Goal: Ask a question: Seek information or help from site administrators or community

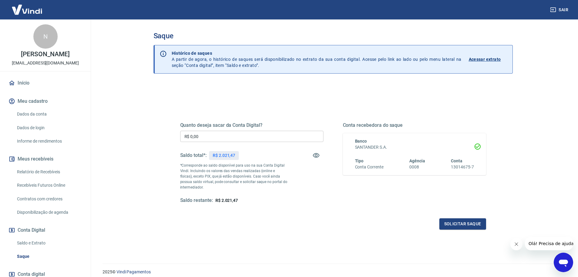
click at [563, 262] on icon "Abrir janela de mensagens" at bounding box center [563, 262] width 9 height 7
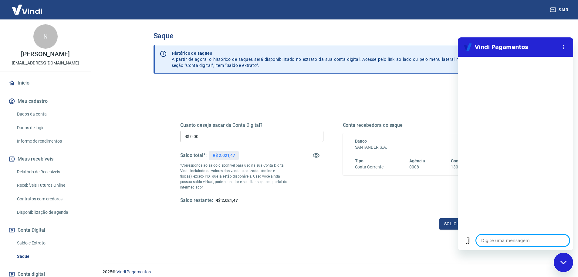
type textarea "b"
type textarea "x"
type textarea "bo"
type textarea "x"
type textarea "bom"
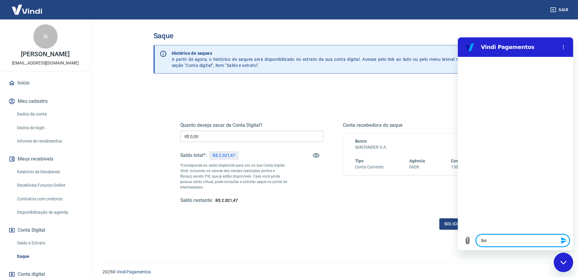
type textarea "x"
type textarea "bom"
type textarea "x"
type textarea "bom d"
type textarea "x"
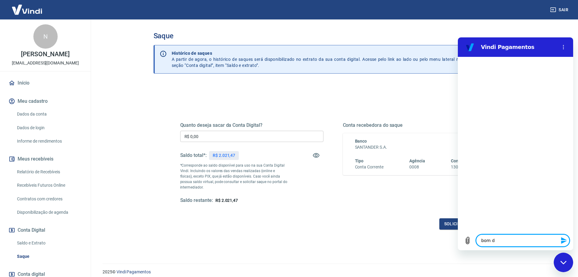
type textarea "bom di"
type textarea "x"
type textarea "bom dia"
type textarea "x"
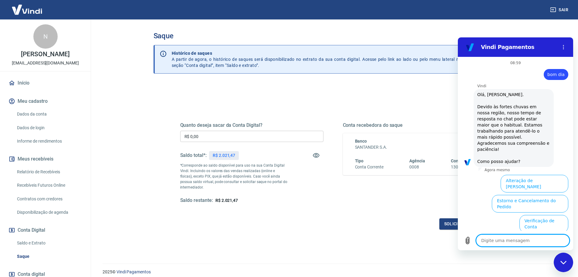
scroll to position [69, 0]
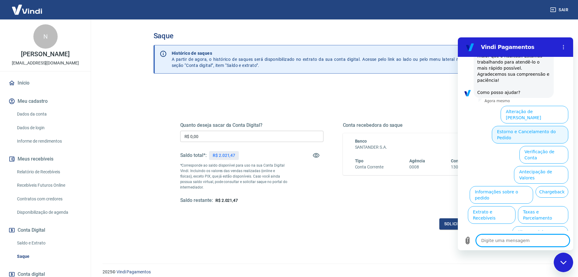
click at [547, 127] on button "Estorno e Cancelamento do Pedido" at bounding box center [530, 135] width 77 height 18
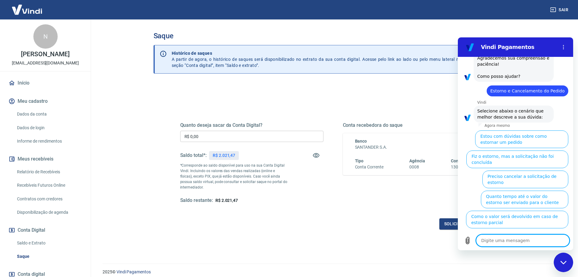
scroll to position [86, 0]
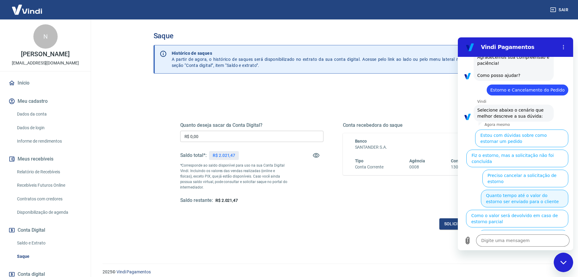
click at [547, 189] on button "Quanto tempo até o valor do estorno ser enviado para o cliente" at bounding box center [524, 198] width 87 height 18
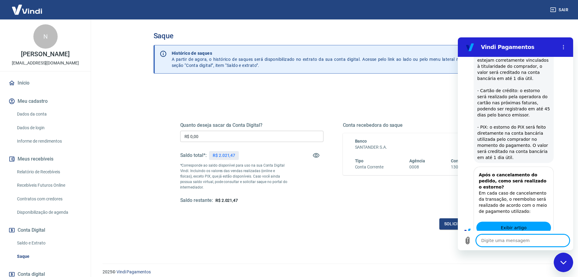
type textarea "x"
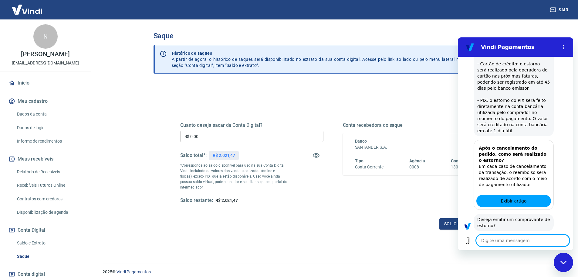
scroll to position [261, 0]
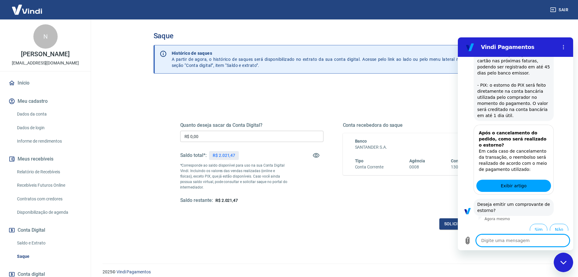
type textarea "f"
type textarea "x"
type textarea "fa"
type textarea "x"
type textarea "fal"
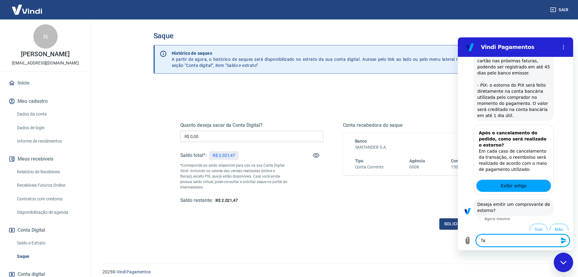
type textarea "x"
type textarea "fala"
type textarea "x"
type textarea "falar"
type textarea "x"
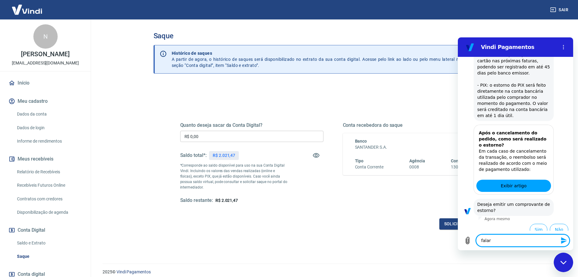
type textarea "falar"
type textarea "x"
type textarea "falar c"
type textarea "x"
type textarea "falar co"
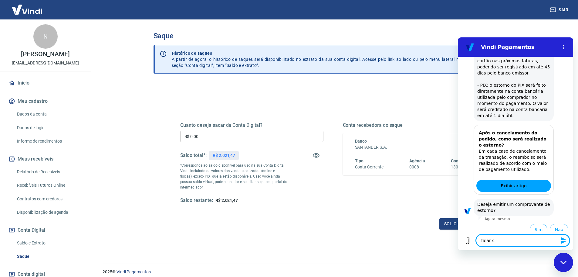
type textarea "x"
type textarea "falar com"
type textarea "x"
type textarea "falar com"
type textarea "x"
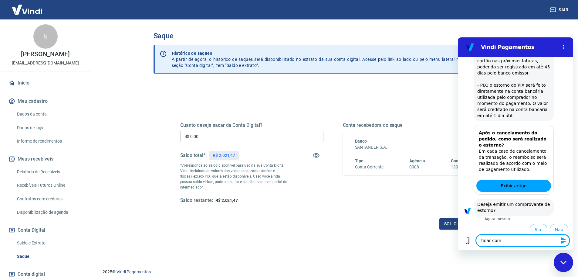
type textarea "falar com a"
type textarea "x"
type textarea "falar com at"
type textarea "x"
type textarea "falar com ate"
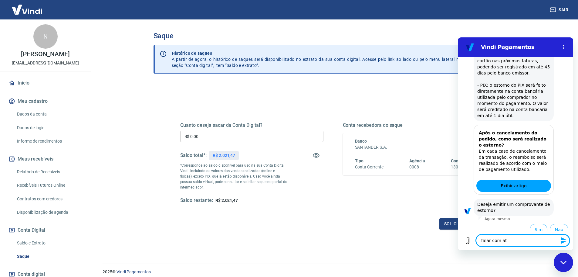
type textarea "x"
type textarea "falar com [GEOGRAPHIC_DATA]"
type textarea "x"
type textarea "falar com atend"
type textarea "x"
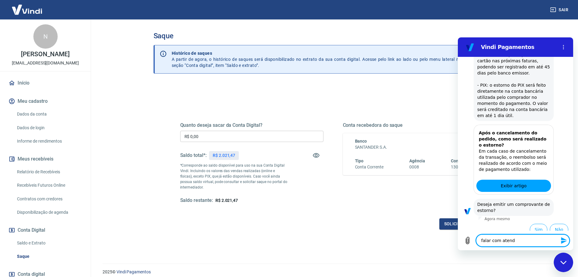
type textarea "falar com atende"
type textarea "x"
type textarea "falar com atenden"
type textarea "x"
type textarea "falar com atendenr"
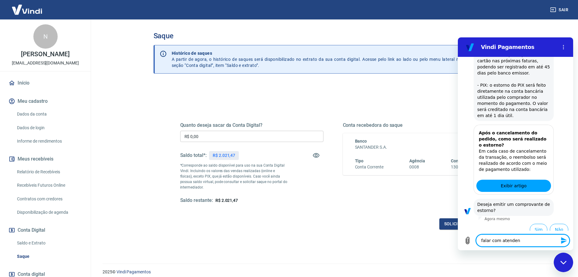
type textarea "x"
type textarea "falar com atenden"
type textarea "x"
type textarea "falar com atendent"
type textarea "x"
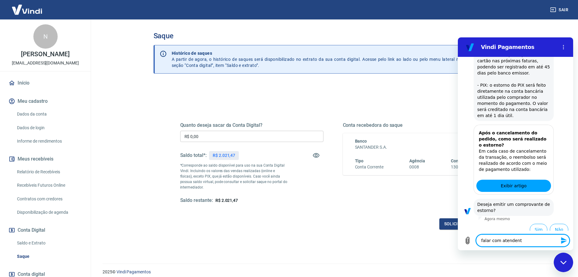
type textarea "falar com atendente"
type textarea "x"
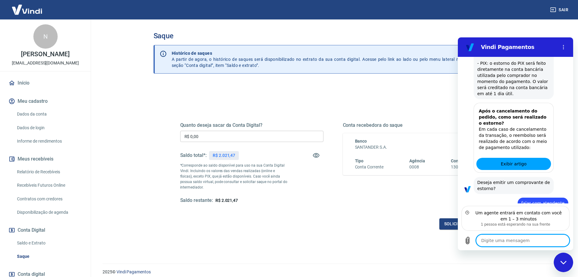
scroll to position [310, 0]
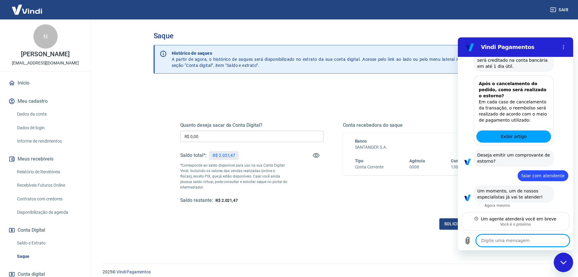
type textarea "x"
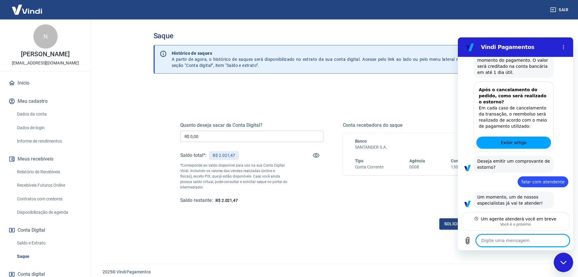
type textarea "u"
type textarea "x"
type textarea "um"
type textarea "x"
type textarea "uma"
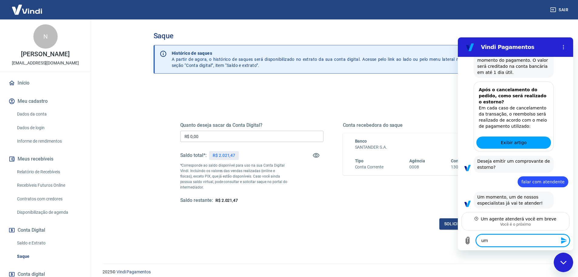
type textarea "x"
type textarea "uma"
type textarea "x"
type textarea "uma d"
type textarea "x"
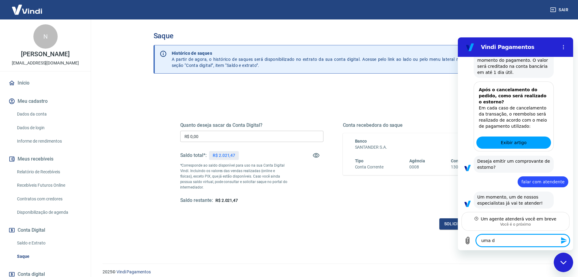
type textarea "uma du"
type textarea "x"
type textarea "uma duv"
type textarea "x"
type textarea "uma [DEMOGRAPHIC_DATA]"
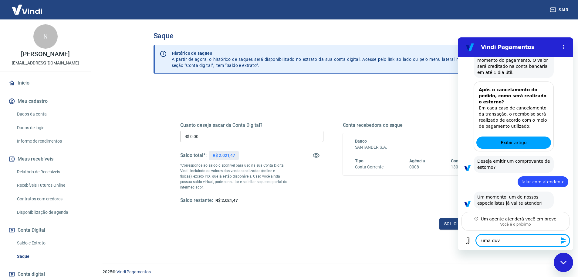
type textarea "x"
type textarea "uma duvid"
type textarea "x"
type textarea "uma duvida"
type textarea "x"
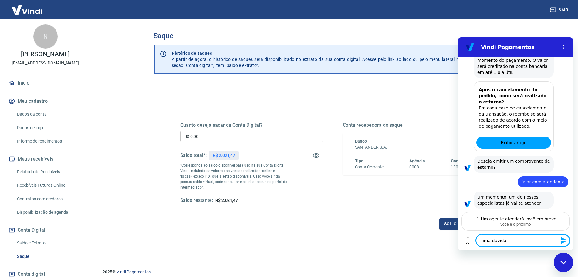
type textarea "uma duvida"
type textarea "x"
type textarea "uma duvida ."
type textarea "x"
type textarea "uma duvida .."
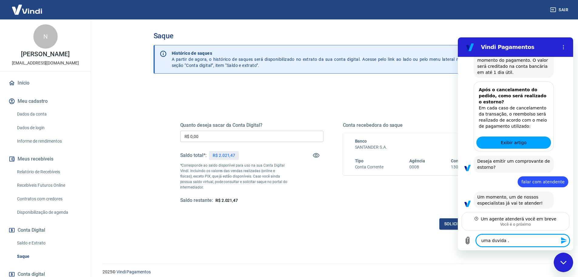
type textarea "x"
type textarea "uma duvida ..."
type textarea "x"
type textarea "uma duvida ..."
type textarea "x"
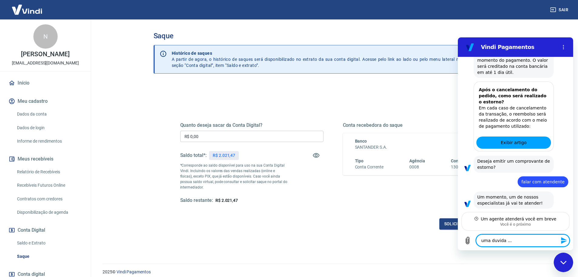
type textarea "uma duvida ... a"
type textarea "x"
type textarea "uma duvida ... as"
type textarea "x"
type textarea "uma duvida ... as"
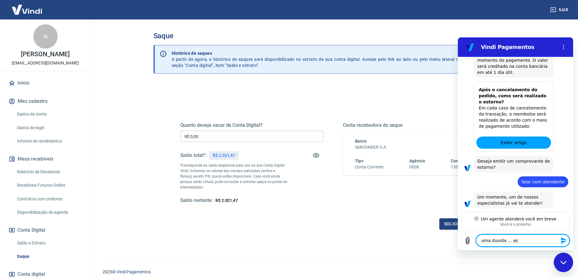
type textarea "x"
type textarea "uma duvida ... as v"
type textarea "x"
type textarea "uma duvida ... as ve"
type textarea "x"
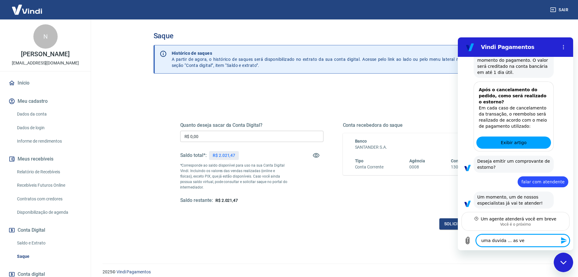
type textarea "uma duvida ... as vez"
type textarea "x"
type textarea "uma duvida ... as veze"
type textarea "x"
type textarea "uma duvida ... as vezes"
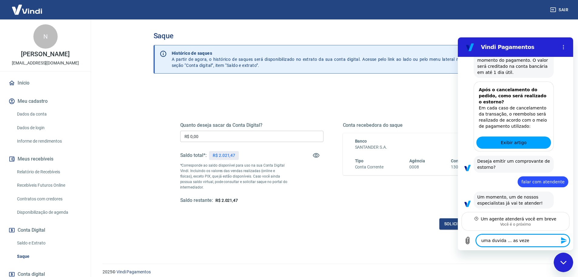
type textarea "x"
type textarea "uma duvida ... as vezes"
type textarea "x"
type textarea "uma duvida ... as vezes t"
type textarea "x"
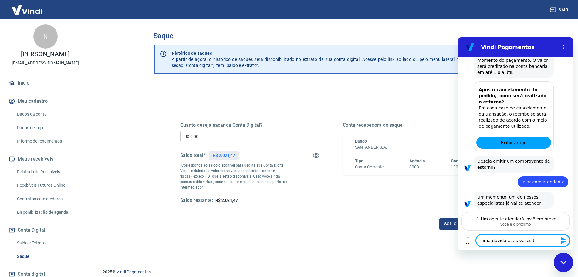
type textarea "uma duvida ... as vezes te"
type textarea "x"
type textarea "uma duvida ... as vezes ten"
type textarea "x"
type textarea "uma duvida ... as vezes tenh"
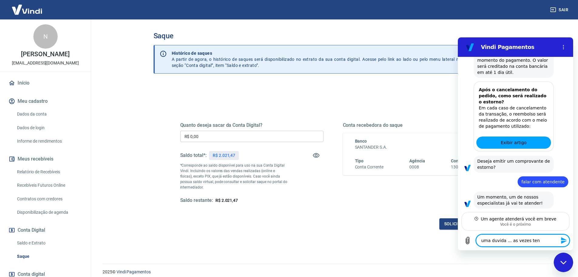
type textarea "x"
type textarea "uma duvida ... as vezes tenho"
type textarea "x"
type textarea "uma duvida ... as vezes tenho"
type textarea "x"
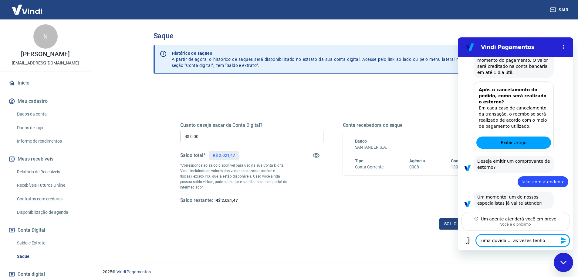
type textarea "uma duvida ... as vezes tenho c"
type textarea "x"
type textarea "uma duvida ... as vezes tenho ca"
type textarea "x"
type textarea "uma duvida ... as vezes tenho can"
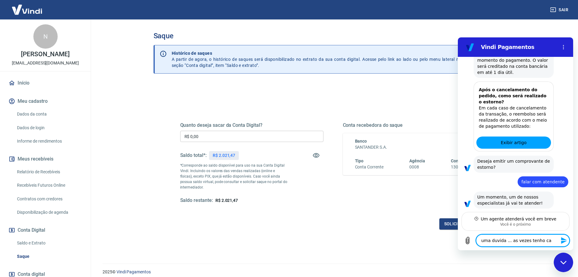
type textarea "x"
type textarea "uma duvida ... as vezes tenho canc"
type textarea "x"
type textarea "uma duvida ... as vezes tenho cance"
type textarea "x"
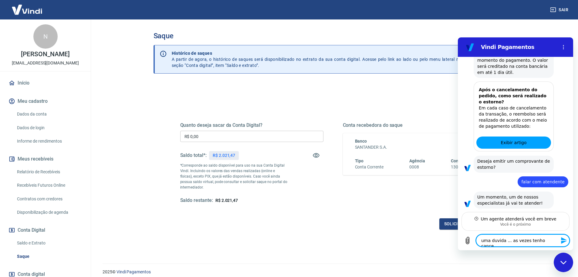
type textarea "uma duvida ... as vezes tenho cancel"
type textarea "x"
type textarea "uma duvida ... as vezes tenho cancela"
type textarea "x"
type textarea "uma duvida ... as vezes tenho cancelam"
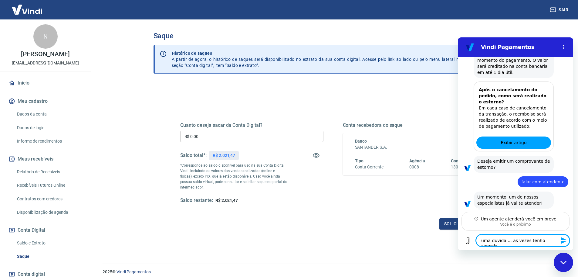
type textarea "x"
type textarea "uma duvida ... as vezes tenho cancelame"
type textarea "x"
type textarea "uma duvida ... as vezes tenho cancelamen"
type textarea "x"
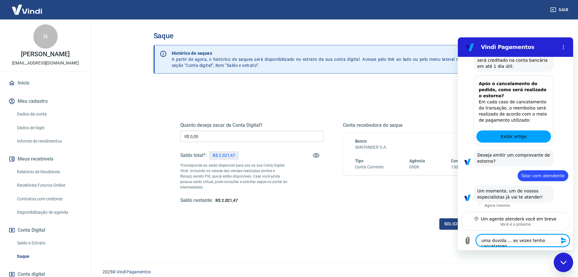
type textarea "uma duvida ... as vezes tenho cancelament"
type textarea "x"
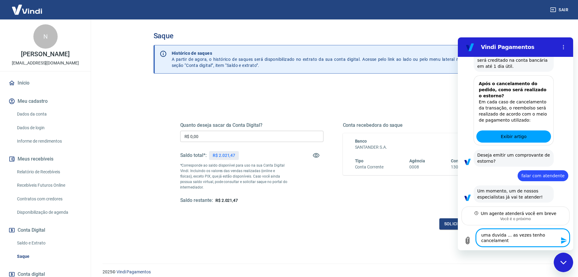
type textarea "uma duvida ... as vezes tenho cancelamento"
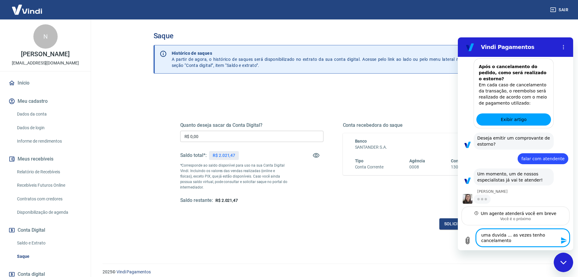
type textarea "x"
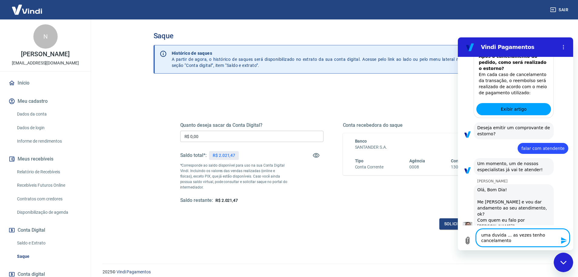
scroll to position [339, 0]
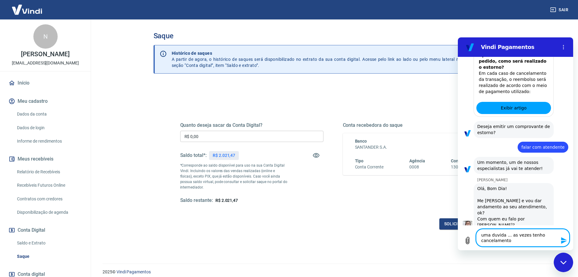
type textarea "uma duvida ... as vezes tenho cancelamento"
type textarea "x"
type textarea "uma duvida ... as vezes tenho cancelamento d"
type textarea "x"
type textarea "uma duvida ... as vezes tenho cancelamento de"
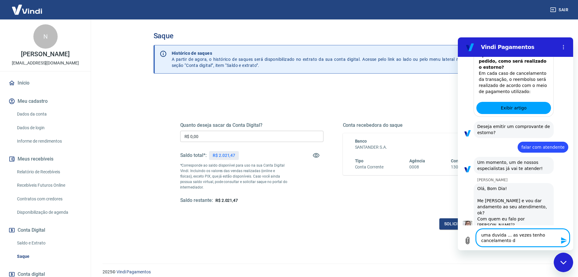
type textarea "x"
type textarea "uma duvida ... as vezes tenho cancelamento de"
type textarea "x"
type textarea "uma duvida ... as vezes tenho cancelamento de"
type textarea "x"
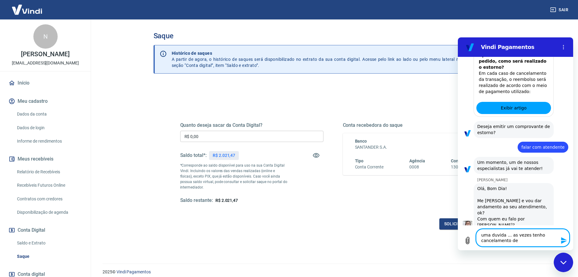
type textarea "uma duvida ... as vezes tenho cancelamento d"
type textarea "x"
type textarea "uma duvida ... as vezes tenho cancelamento do"
type textarea "x"
type textarea "uma duvida ... as vezes tenho cancelamento do"
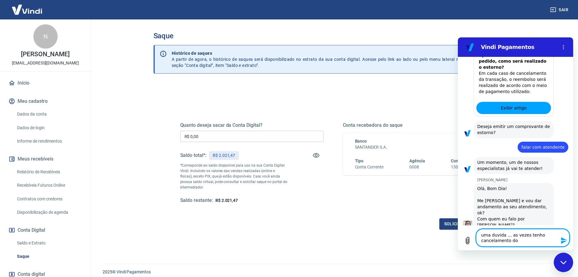
type textarea "x"
type textarea "uma duvida ... as vezes tenho cancelamento do s"
type textarea "x"
type textarea "uma duvida ... as vezes tenho cancelamento do si"
type textarea "x"
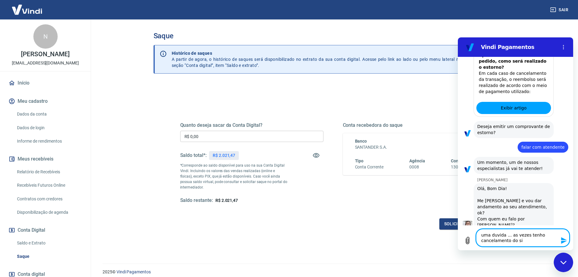
type textarea "uma duvida ... as vezes tenho cancelamento do sit"
type textarea "x"
type textarea "uma duvida ... as vezes tenho cancelamento do site"
type textarea "x"
type textarea "uma duvida ... as vezes tenho cancelamento do site"
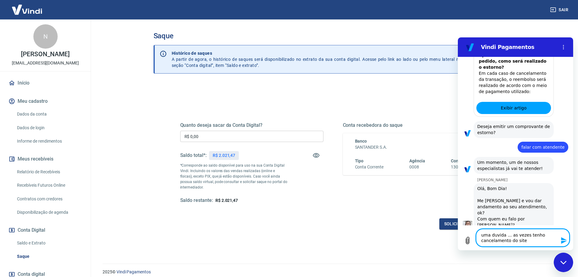
type textarea "x"
type textarea "uma duvida ... as vezes tenho cancelamento do site ."
type textarea "x"
type textarea "uma duvida ... as vezes tenho cancelamento do site .."
type textarea "x"
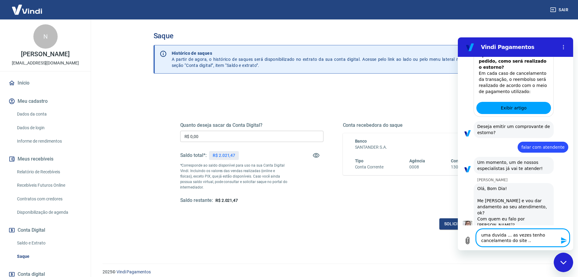
type textarea "uma duvida ... as vezes tenho cancelamento do site .."
type textarea "x"
type textarea "uma duvida ... as vezes tenho cancelamento do site .. g"
type textarea "x"
type textarea "uma duvida ... as vezes tenho cancelamento do site .. ge"
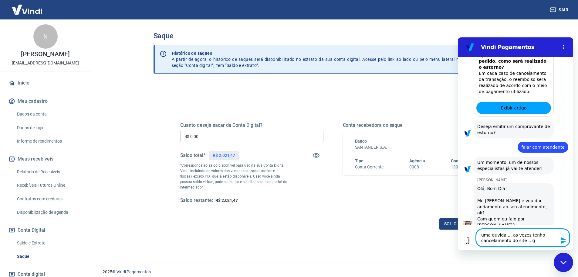
type textarea "x"
type textarea "uma duvida ... as vezes tenho cancelamento do site .. ger"
type textarea "x"
type textarea "uma duvida ... as vezes tenho cancelamento do site .. gera"
type textarea "x"
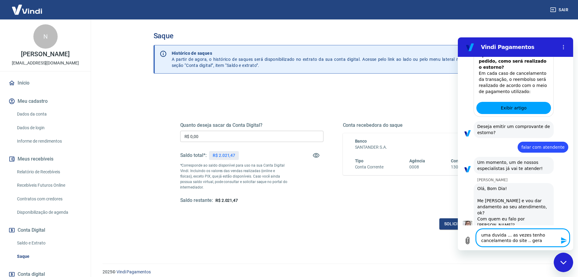
type textarea "uma duvida ... as vezes tenho cancelamento do site .. geral"
type textarea "x"
type textarea "uma duvida ... as vezes tenho cancelamento do site .. gerale"
type textarea "x"
type textarea "uma duvida ... as vezes tenho cancelamento do site .. geralem"
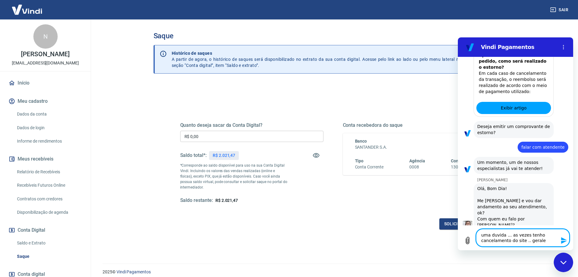
type textarea "x"
type textarea "uma duvida ... as vezes tenho cancelamento do site .. geralemn"
type textarea "x"
type textarea "uma duvida ... as vezes tenho cancelamento do site .. geralemnt"
type textarea "x"
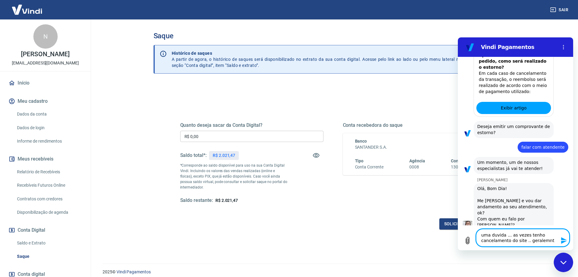
type textarea "uma duvida ... as vezes tenho cancelamento do site .. geralemnte"
type textarea "x"
type textarea "uma duvida ... as vezes tenho cancelamento do site .. geralemnte"
type textarea "x"
type textarea "uma duvida ... as vezes tenho cancelamento do site .. geralemnte e"
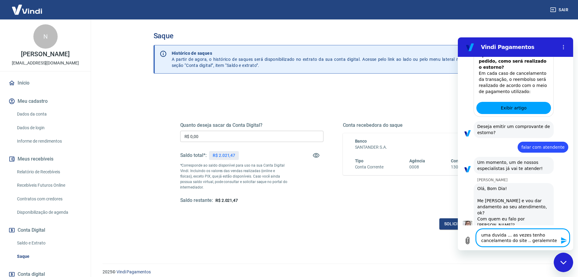
type textarea "x"
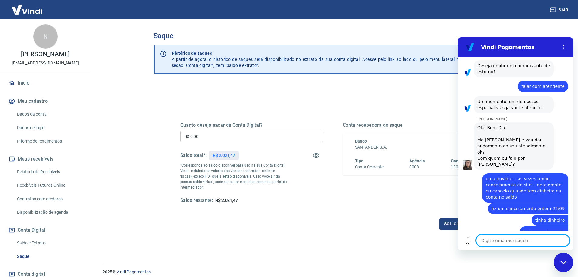
scroll to position [401, 0]
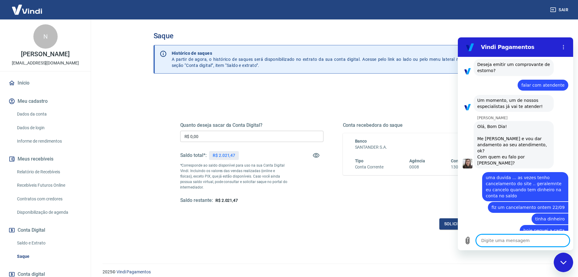
click at [540, 239] on textarea at bounding box center [523, 240] width 94 height 12
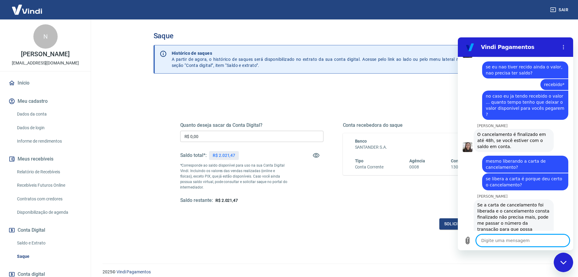
scroll to position [671, 0]
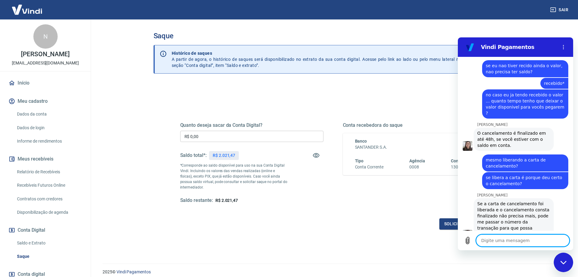
click at [513, 242] on textarea at bounding box center [523, 240] width 94 height 12
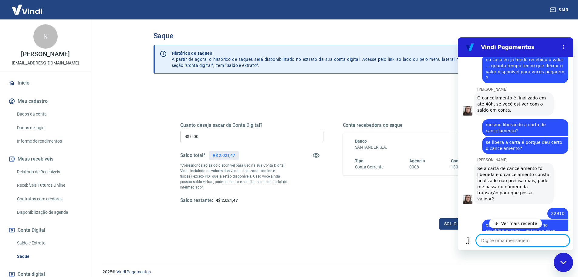
scroll to position [726, 0]
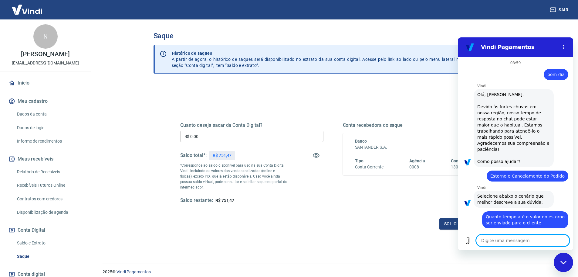
scroll to position [726, 0]
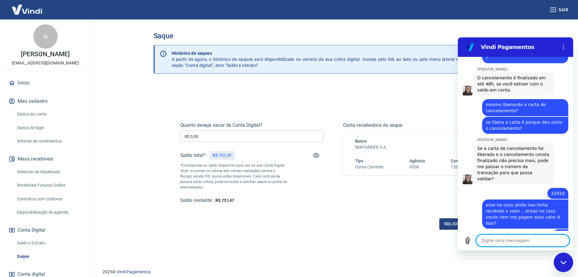
click at [536, 239] on textarea at bounding box center [523, 240] width 94 height 12
type textarea "o"
type textarea "x"
type textarea "ok"
type textarea "x"
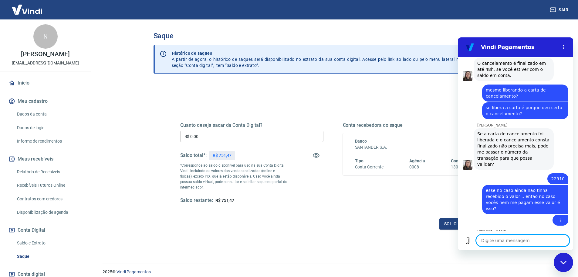
scroll to position [752, 0]
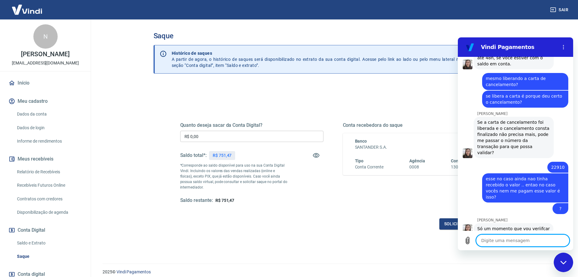
type textarea "x"
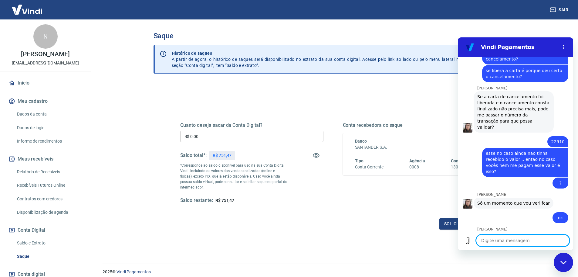
scroll to position [779, 0]
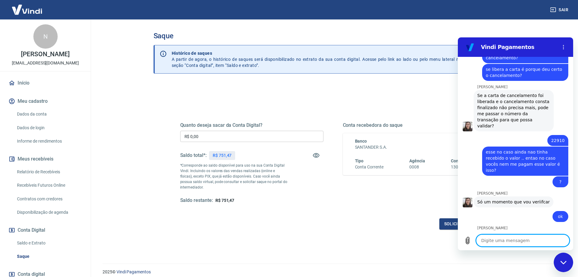
type textarea "e"
type textarea "x"
type textarea "en"
type textarea "x"
type textarea "ena"
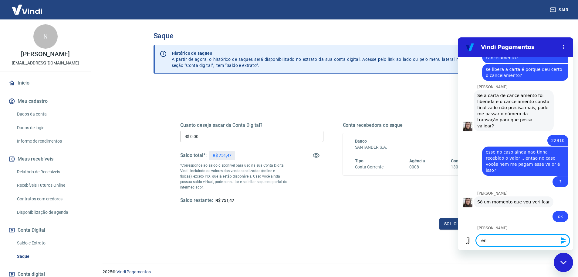
type textarea "x"
type textarea "enat"
type textarea "x"
type textarea "enato"
type textarea "x"
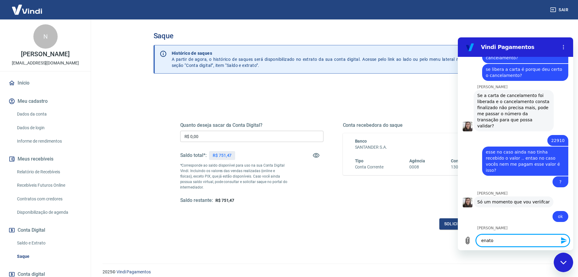
type textarea "enato"
type textarea "x"
type textarea "enato p"
type textarea "x"
type textarea "enato po"
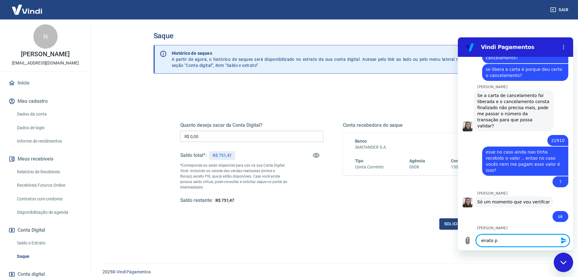
type textarea "x"
type textarea "enato pos"
type textarea "x"
type textarea "enato poss"
type textarea "x"
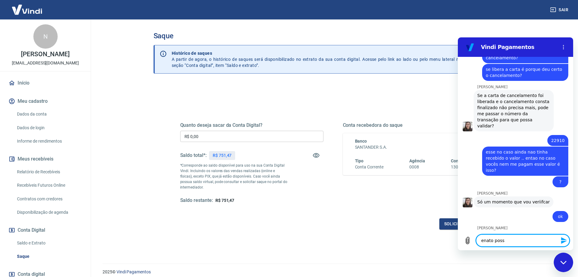
type textarea "enato posso"
type textarea "x"
type textarea "enato posso"
type textarea "x"
type textarea "enato posso p"
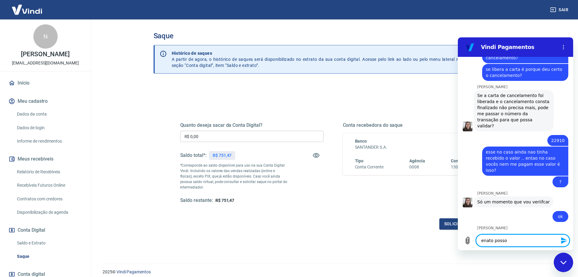
type textarea "x"
type textarea "enato posso pe"
type textarea "x"
type textarea "enato posso peg"
type textarea "x"
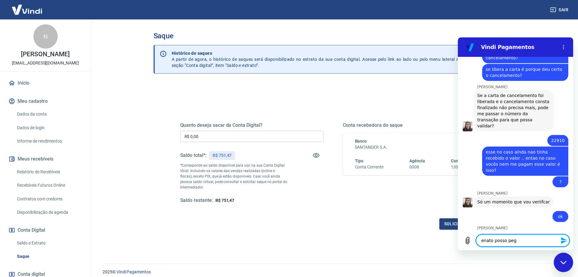
type textarea "enato posso pega"
type textarea "x"
type textarea "enato posso pegar"
type textarea "x"
type textarea "enato posso pegar"
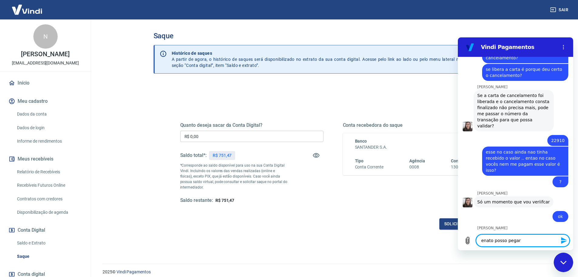
type textarea "x"
type textarea "enato posso pegar o"
type textarea "x"
type textarea "enato posso pegar o"
type textarea "x"
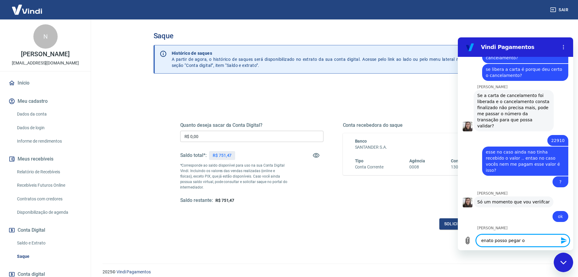
type textarea "enato posso pegar o d"
type textarea "x"
type textarea "enato posso pegar o di"
type textarea "x"
type textarea "enato posso pegar o din"
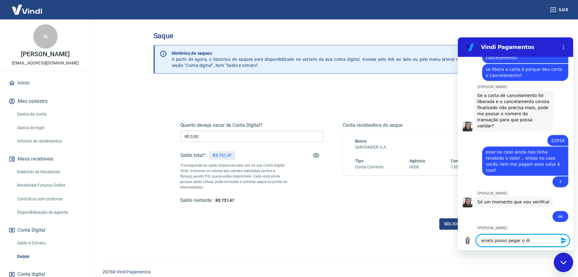
type textarea "x"
type textarea "enato posso pegar o dinh"
type textarea "x"
type textarea "enato posso pegar o dinhe"
type textarea "x"
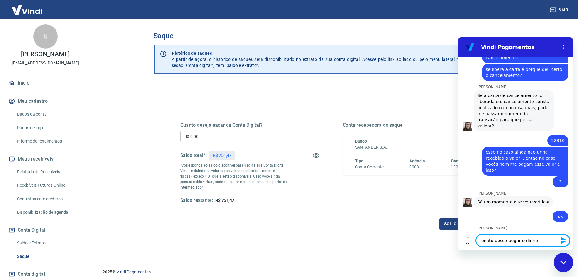
type textarea "enato posso pegar o dinhei"
type textarea "x"
type textarea "enato posso pegar o dinheir"
type textarea "x"
type textarea "enato posso pegar o dinheiro"
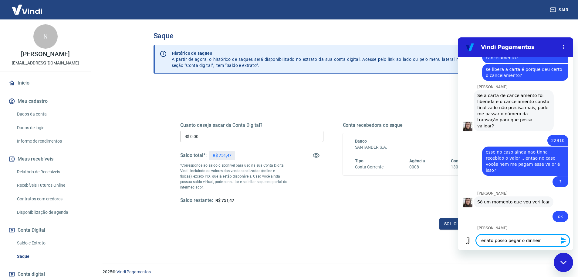
type textarea "x"
type textarea "enato posso pegar o dinheiro"
type textarea "x"
type textarea "enato posso pegar o dinheiro q"
type textarea "x"
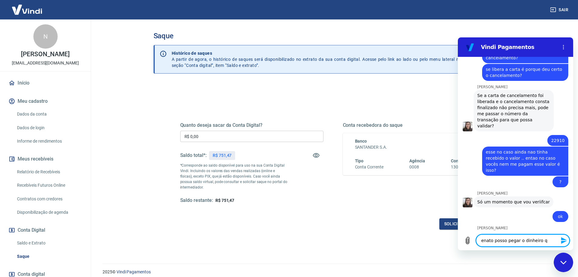
type textarea "enato posso pegar o dinheiro qu"
type textarea "x"
type textarea "enato posso pegar o dinheiro que"
type textarea "x"
type textarea "enato posso pegar o dinheiro que"
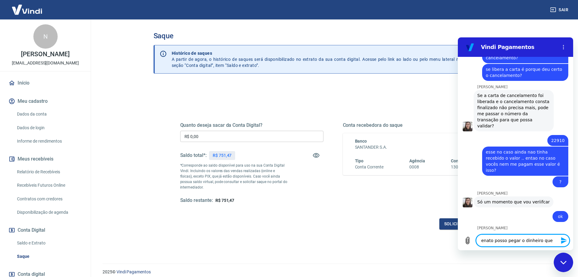
type textarea "x"
type textarea "enato posso pegar o dinheiro que t"
type textarea "x"
type textarea "enato posso pegar o dinheiro que te"
type textarea "x"
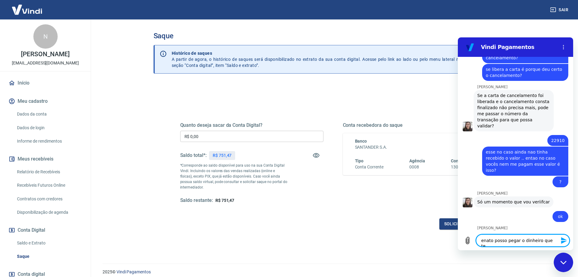
type textarea "enato posso pegar o dinheiro que ten"
type textarea "x"
type textarea "enato posso pegar o dinheiro que tenh"
type textarea "x"
type textarea "enato posso pegar o dinheiro que tenho"
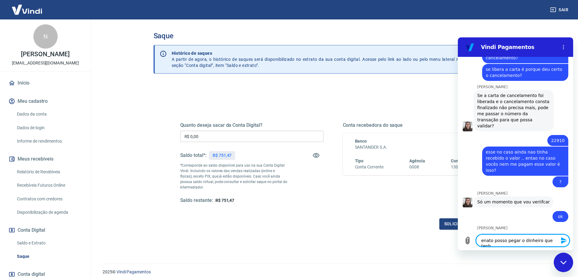
type textarea "x"
type textarea "enato posso pegar o dinheiro que tenho"
type textarea "x"
type textarea "enato posso pegar o dinheiro que tenho d"
type textarea "x"
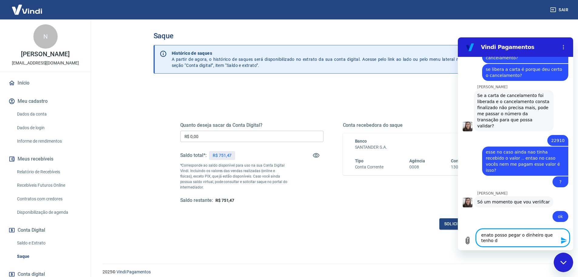
type textarea "enato posso pegar o dinheiro que tenho di"
type textarea "x"
type textarea "enato posso pegar o dinheiro que tenho dis"
type textarea "x"
type textarea "enato posso pegar o dinheiro que tenho disp"
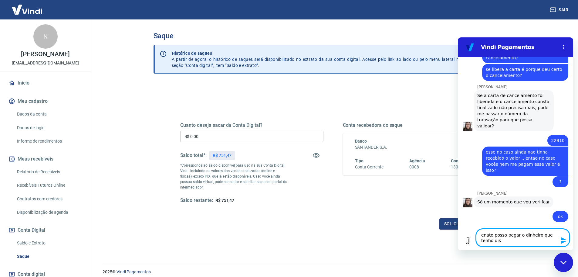
type textarea "x"
type textarea "enato posso pegar o dinheiro que tenho dispo"
type textarea "x"
type textarea "enato posso pegar o dinheiro que tenho dispon"
type textarea "x"
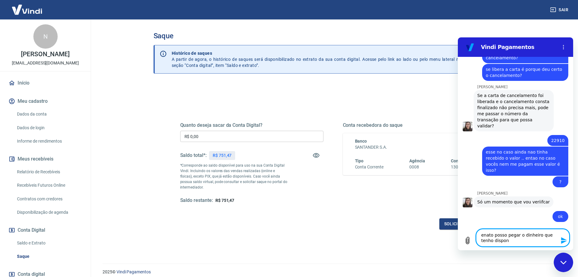
type textarea "enato posso pegar o dinheiro que tenho disponi"
type textarea "x"
type textarea "enato posso pegar o dinheiro que tenho disponiv"
type textarea "x"
type textarea "enato posso pegar o dinheiro que tenho disponive"
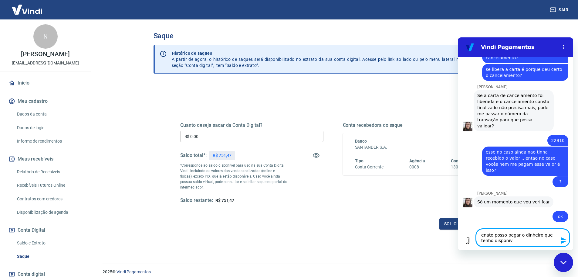
type textarea "x"
type textarea "enato posso pegar o dinheiro que tenho disponivel"
type textarea "x"
type textarea "enato posso pegar o dinheiro que tenho disponivel"
type textarea "x"
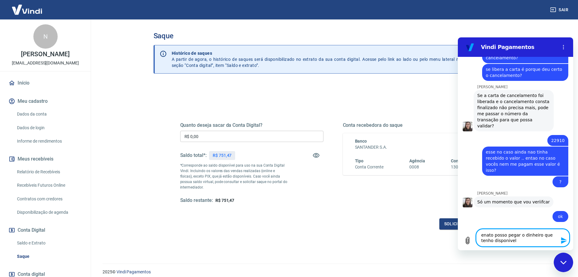
type textarea "enato posso pegar o dinheiro que tenho disponivel n"
type textarea "x"
type textarea "enato posso pegar o dinheiro que tenho disponivel ne"
type textarea "x"
type textarea "enato posso pegar o dinheiro que tenho disponivel ne?"
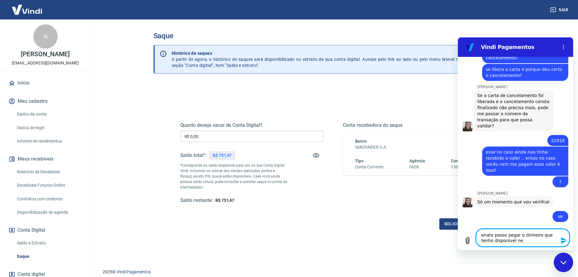
type textarea "x"
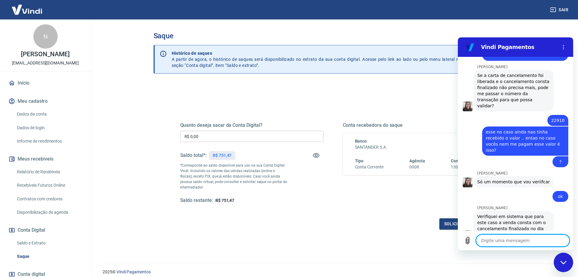
type textarea "x"
type textarea "e"
type textarea "x"
type textarea "en"
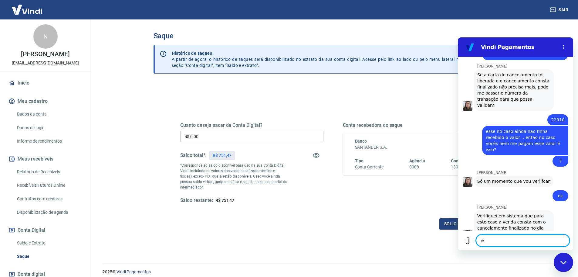
type textarea "x"
type textarea "ent"
type textarea "x"
type textarea "enta"
type textarea "x"
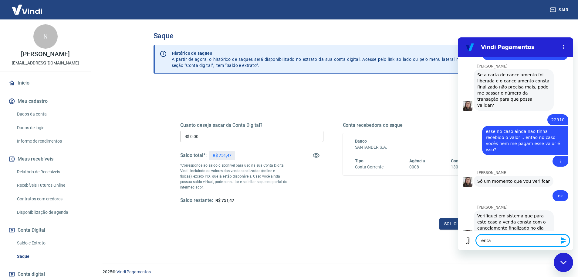
type textarea "entao"
type textarea "x"
type textarea "entao*"
type textarea "x"
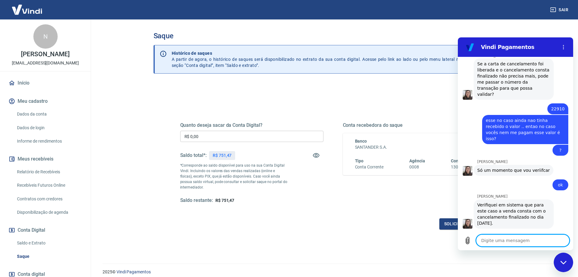
type textarea "x"
type textarea "e"
type textarea "x"
type textarea "es"
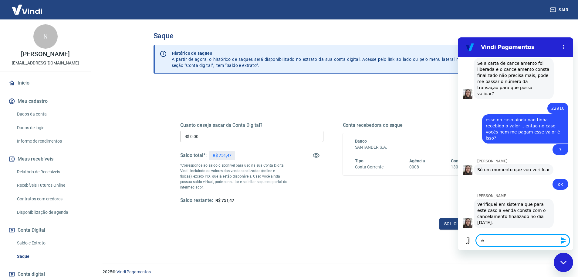
type textarea "x"
type textarea "ess"
type textarea "x"
type textarea "essa"
type textarea "x"
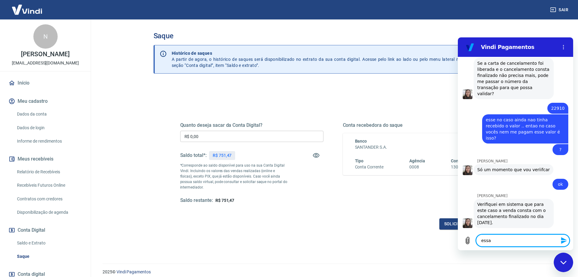
type textarea "essa"
type textarea "x"
type textarea "essa c"
type textarea "x"
type textarea "essa ca"
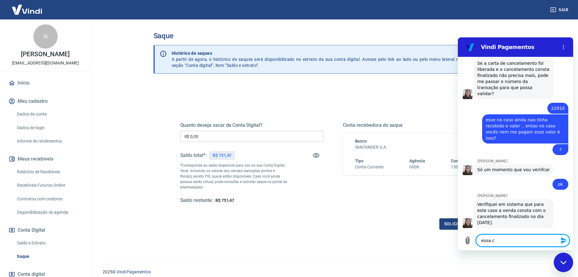
type textarea "x"
type textarea "essa car"
type textarea "x"
type textarea "essa cart"
type textarea "x"
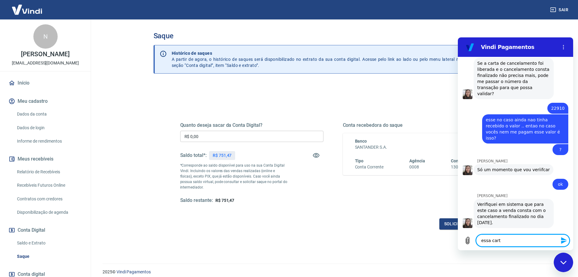
type textarea "essa carta"
type textarea "x"
type textarea "essa carta"
type textarea "x"
type textarea "essa carta j"
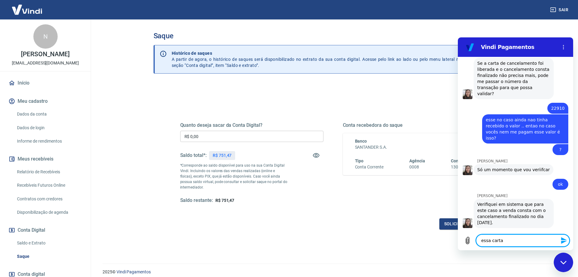
type textarea "x"
type textarea "essa carta ja"
type textarea "x"
type textarea "essa carta ja"
type textarea "x"
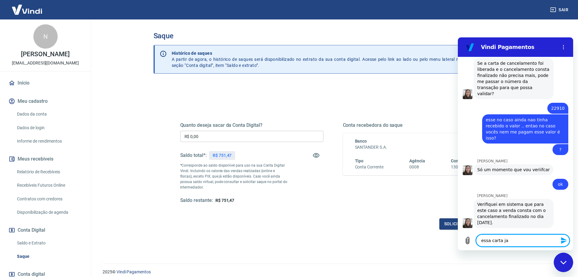
type textarea "essa carta ja e"
type textarea "x"
type textarea "essa carta ja es"
type textarea "x"
type textarea "essa carta ja est"
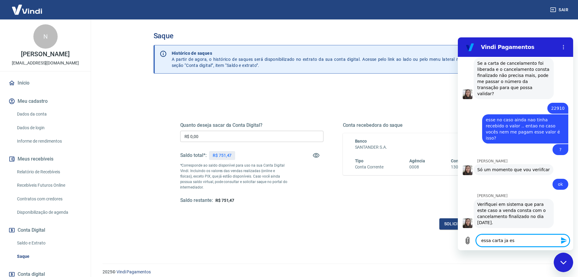
type textarea "x"
type textarea "essa carta ja esta"
type textarea "x"
type textarea "essa carta ja esta"
type textarea "x"
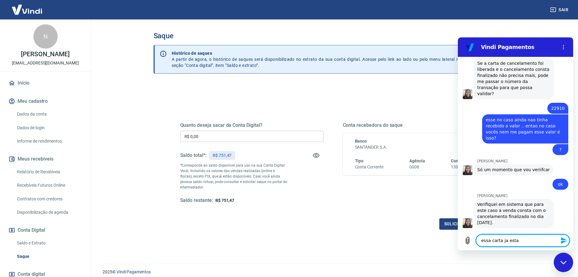
type textarea "essa carta ja esta o"
type textarea "x"
type textarea "essa carta ja esta ok"
type textarea "x"
type textarea "essa carta ja esta o"
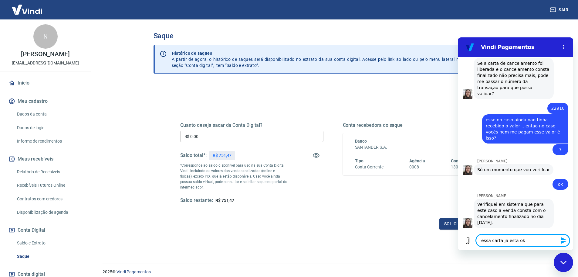
type textarea "x"
type textarea "essa carta ja esta"
type textarea "x"
type textarea "essa carta ja esta"
type textarea "x"
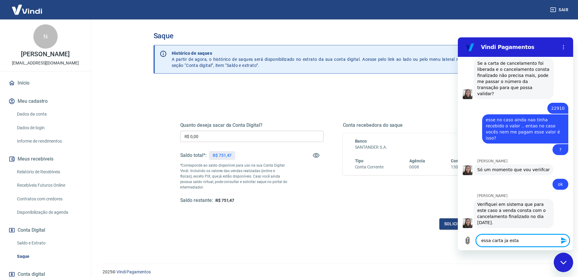
type textarea "essa carta ja est"
type textarea "x"
type textarea "essa carta ja es"
type textarea "x"
type textarea "essa carta ja e"
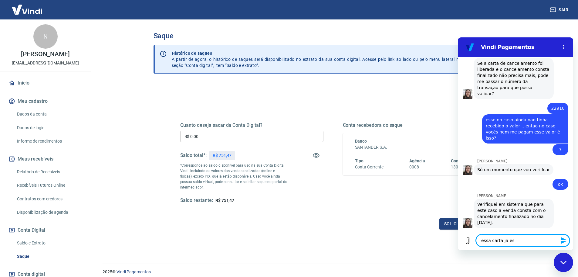
type textarea "x"
type textarea "essa carta ja"
type textarea "x"
type textarea "essa carta ja"
type textarea "x"
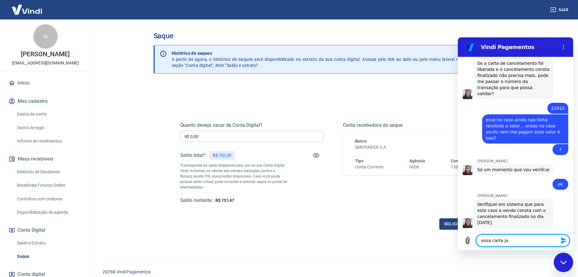
type textarea "essa carta j"
type textarea "x"
type textarea "essa carta"
type textarea "x"
type textarea "essa carta"
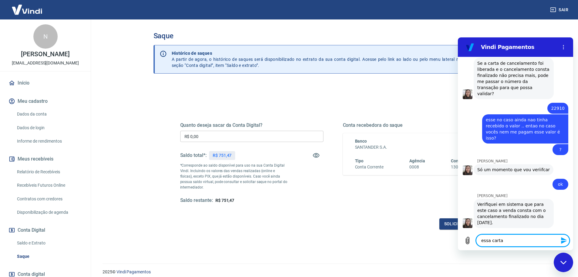
type textarea "x"
type textarea "essa cart"
type textarea "x"
type textarea "essa car"
type textarea "x"
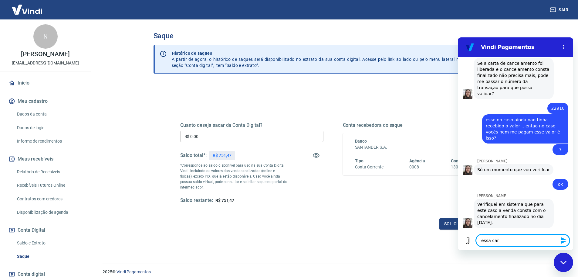
type textarea "essa ca"
type textarea "x"
type textarea "essa c"
type textarea "x"
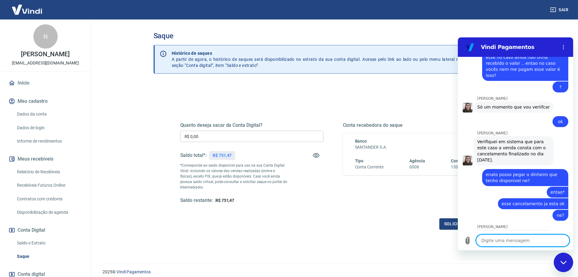
scroll to position [875, 0]
